Goal: Book appointment/travel/reservation

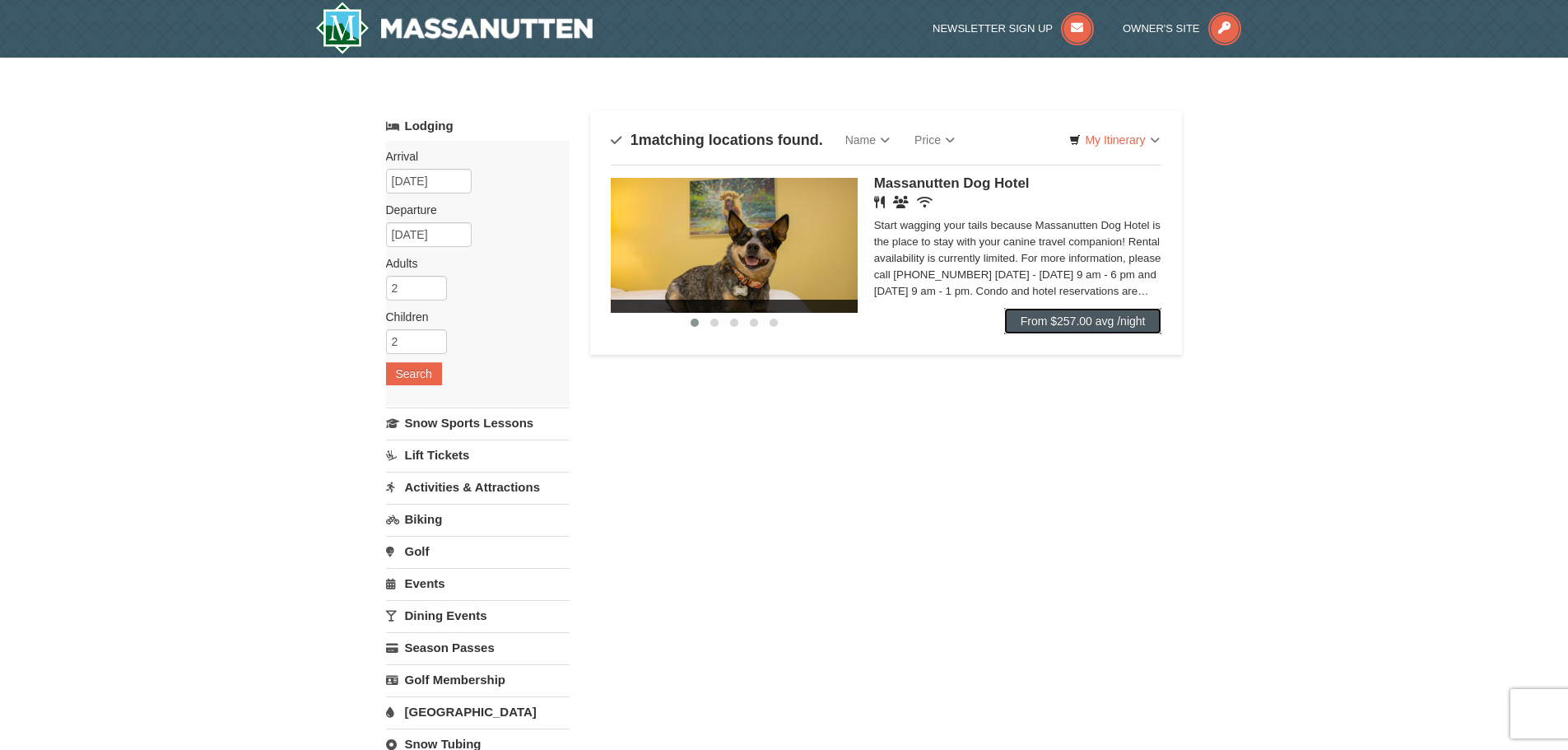
click at [1061, 333] on link "From $257.00 avg /night" at bounding box center [1083, 320] width 158 height 26
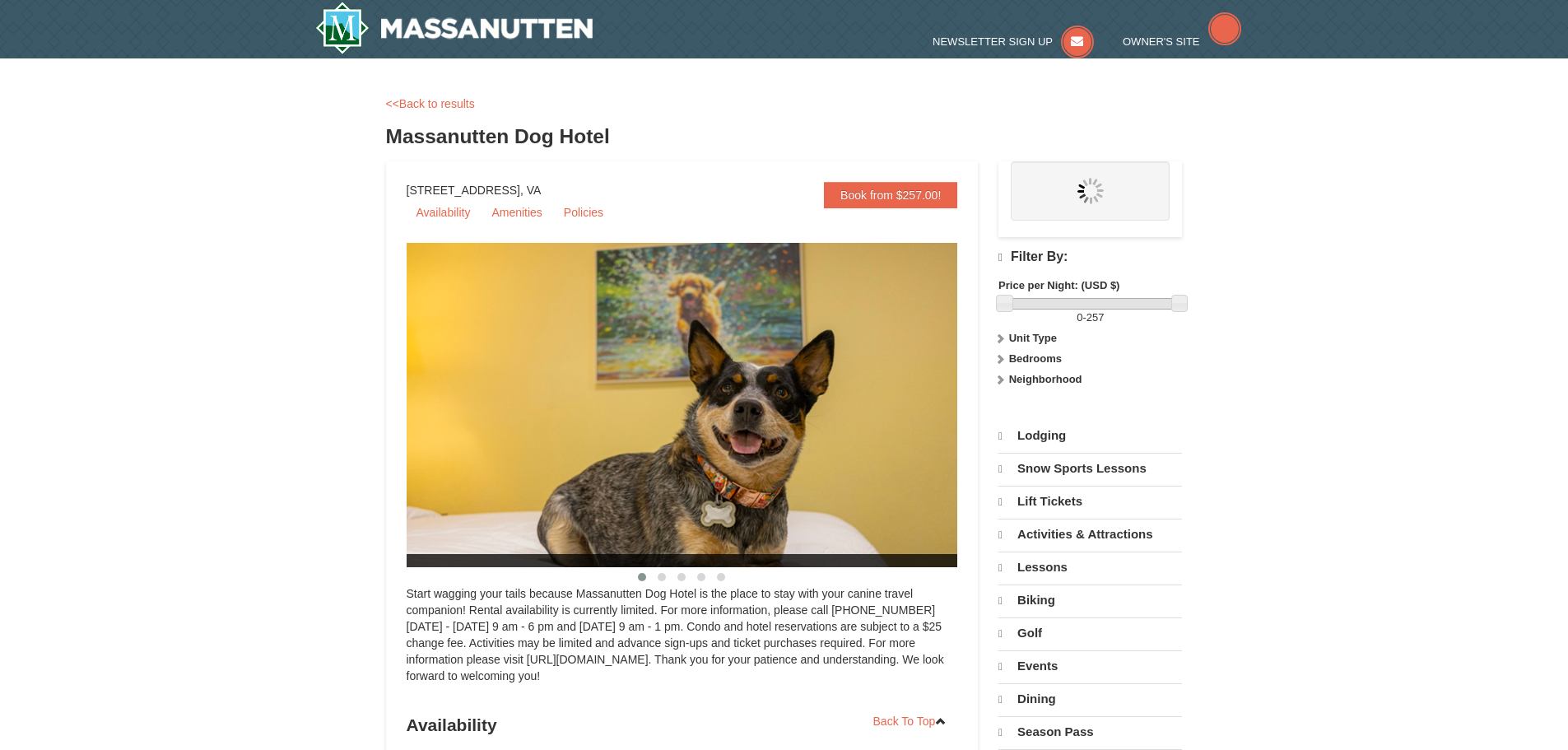
select select "10"
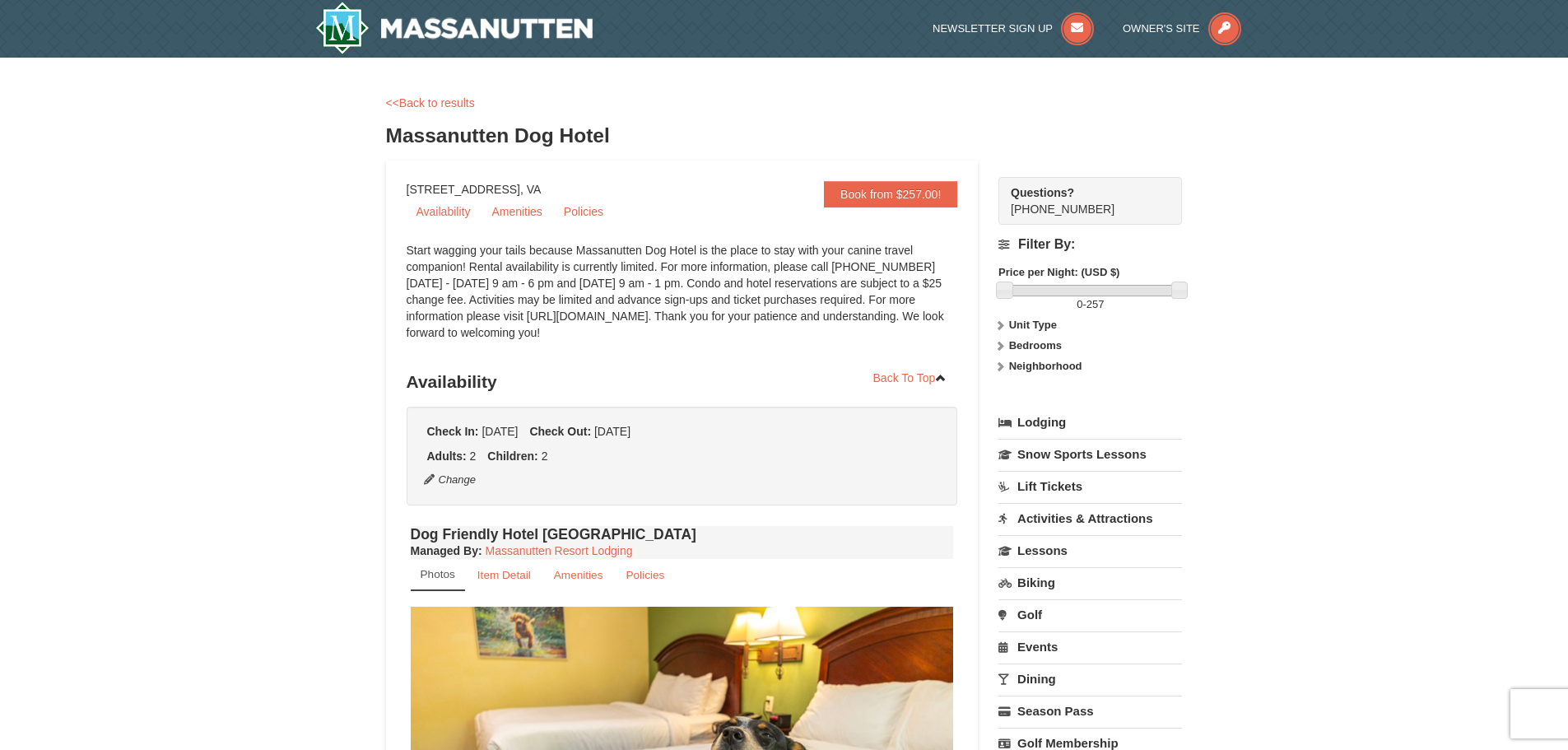
select select "10"
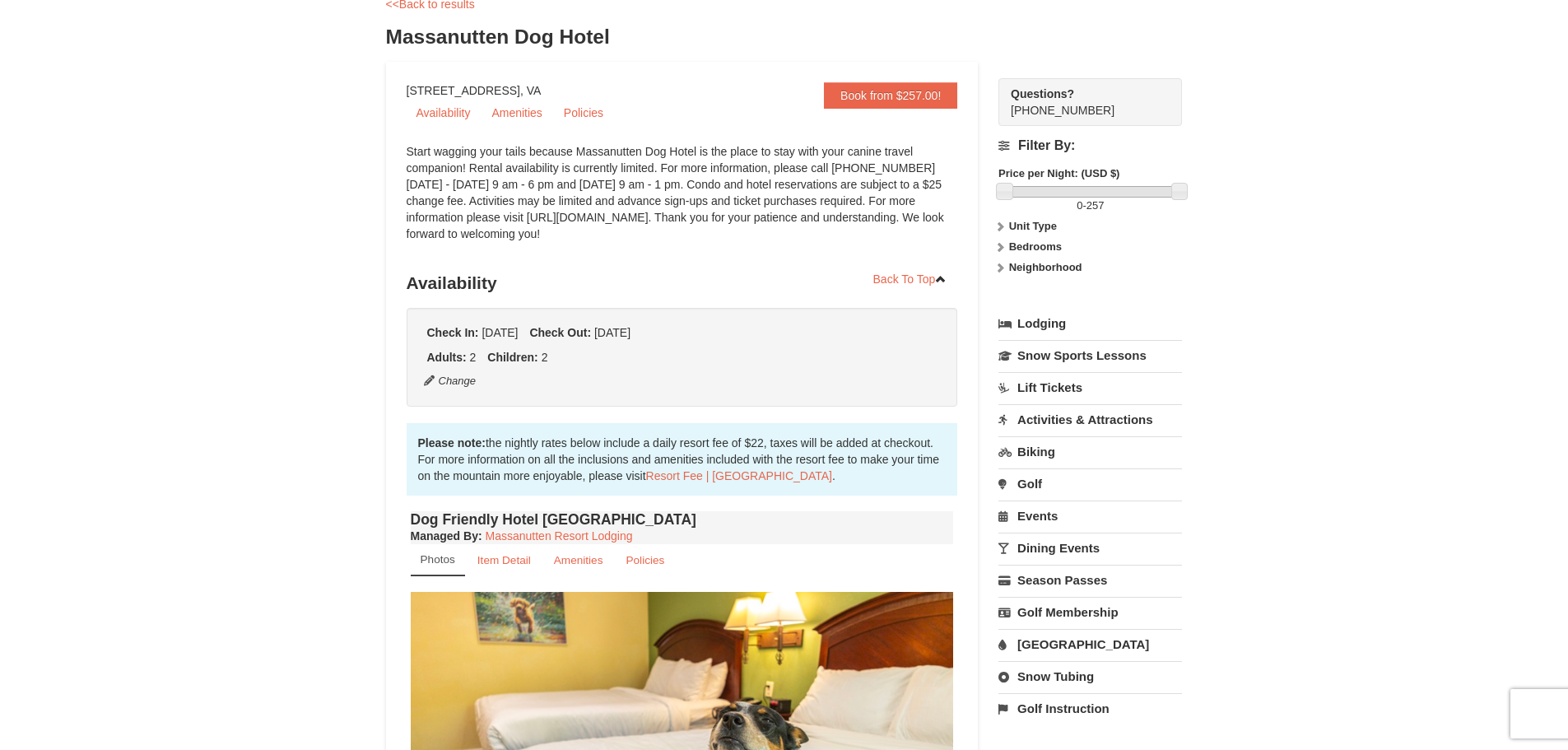
scroll to position [82, 0]
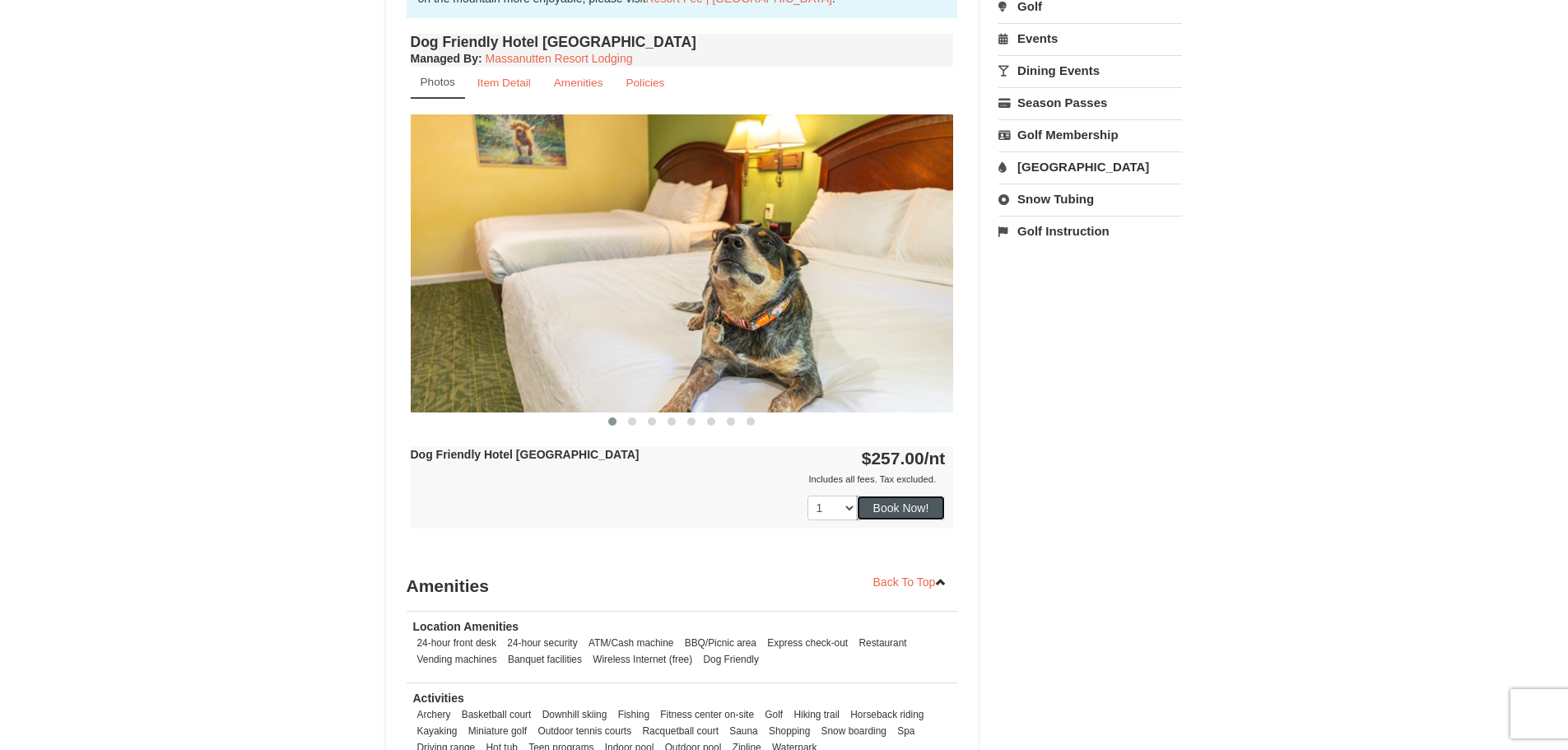
click at [887, 517] on button "Book Now!" at bounding box center [901, 508] width 89 height 25
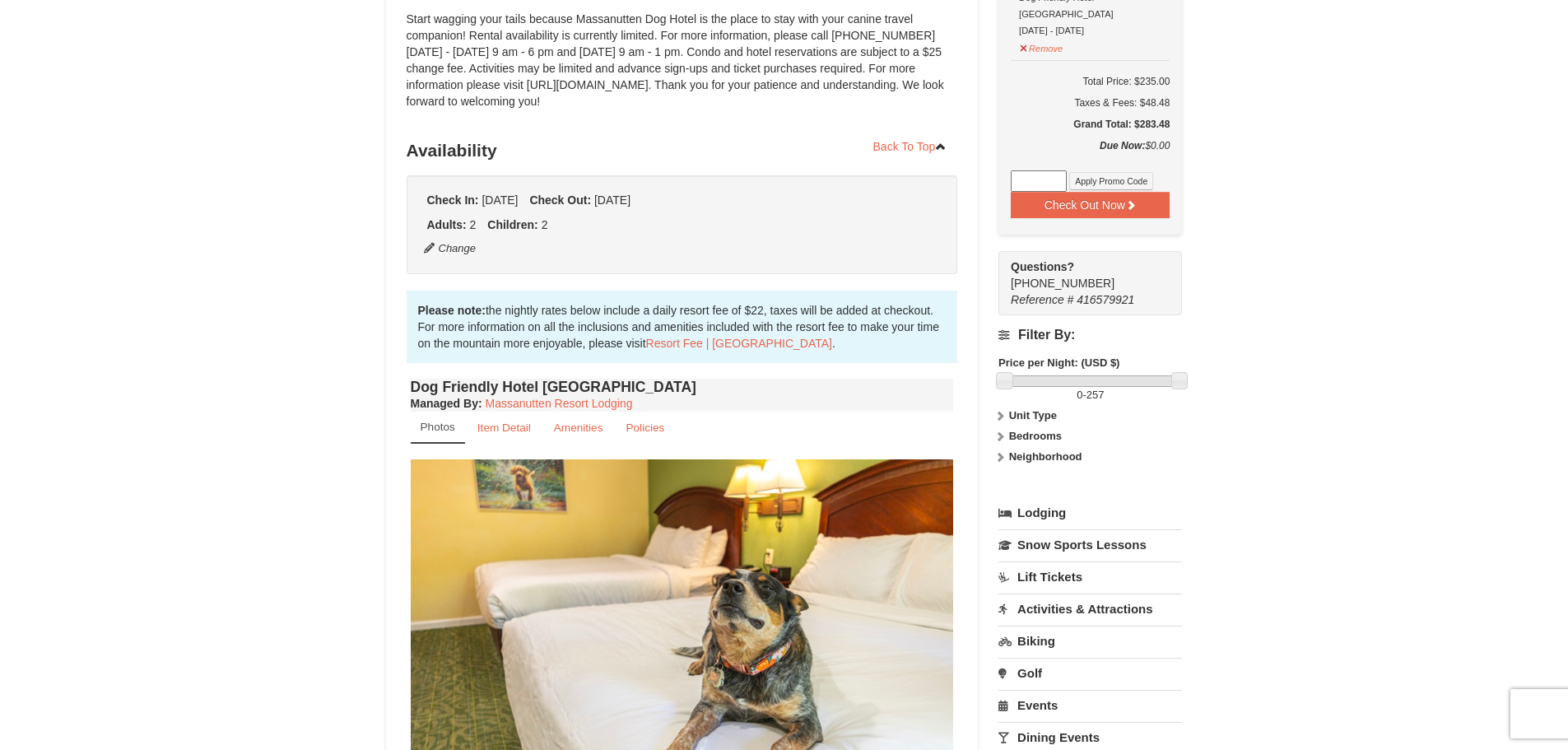
scroll to position [160, 0]
